Goal: Information Seeking & Learning: Learn about a topic

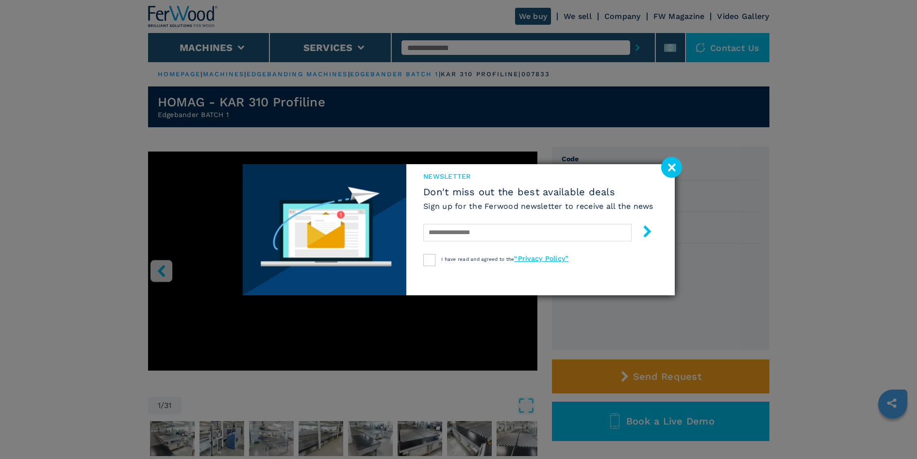
click at [671, 166] on image at bounding box center [671, 167] width 21 height 21
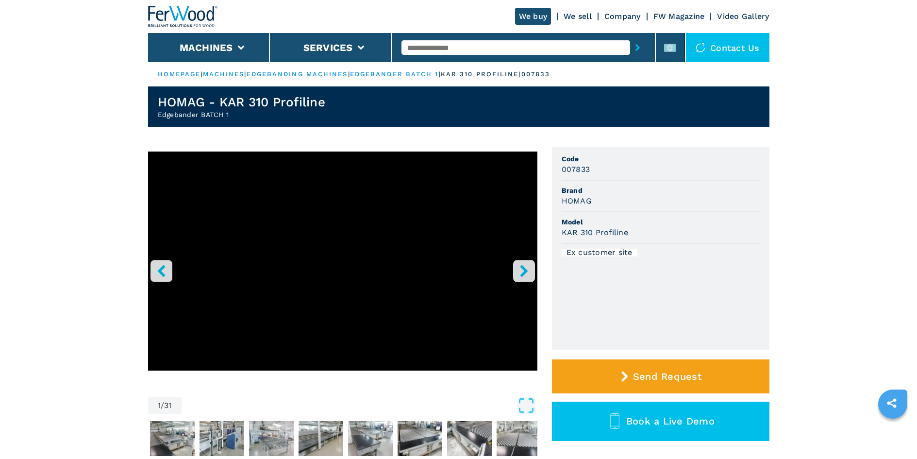
click at [519, 267] on icon "right-button" at bounding box center [524, 271] width 12 height 12
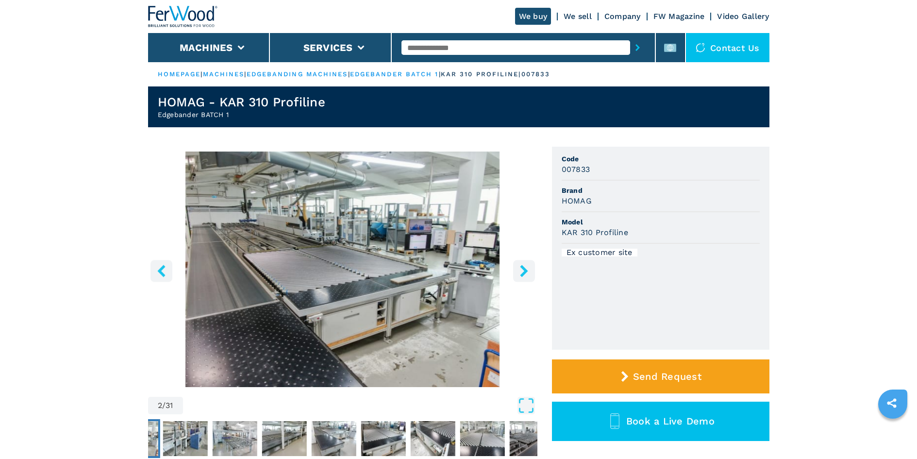
click at [519, 267] on icon "right-button" at bounding box center [524, 271] width 12 height 12
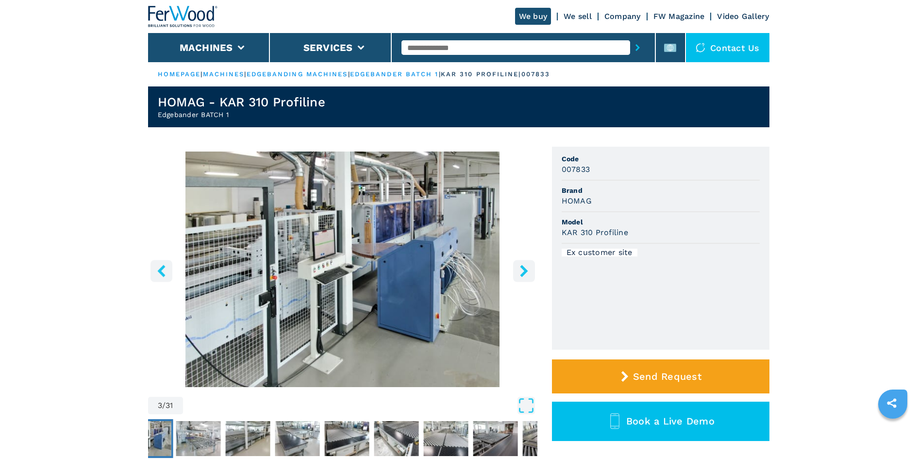
click at [519, 267] on icon "right-button" at bounding box center [524, 271] width 12 height 12
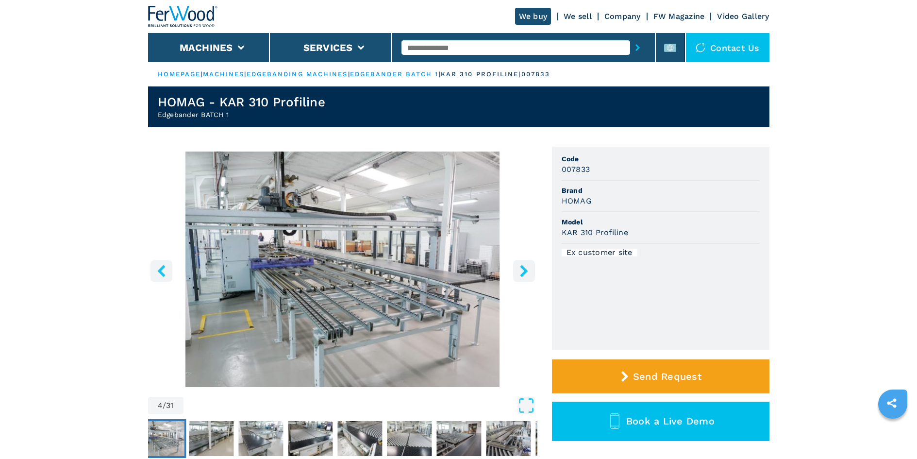
click at [519, 267] on icon "right-button" at bounding box center [524, 271] width 12 height 12
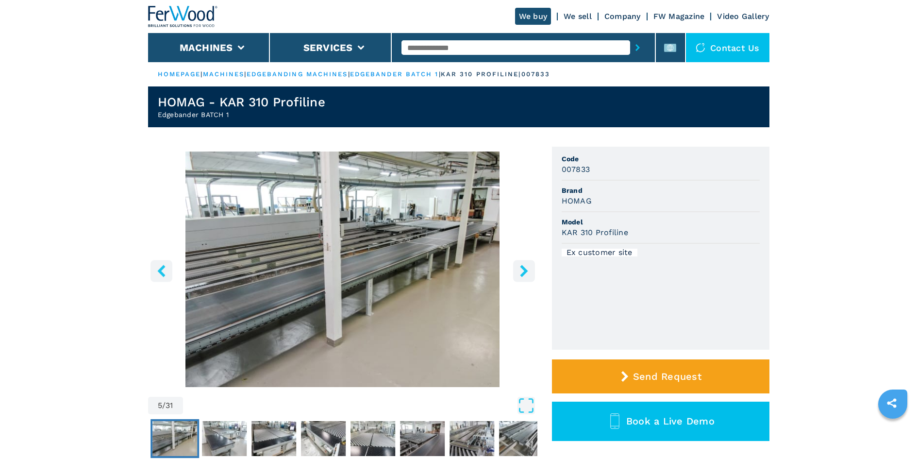
click at [519, 267] on icon "right-button" at bounding box center [524, 271] width 12 height 12
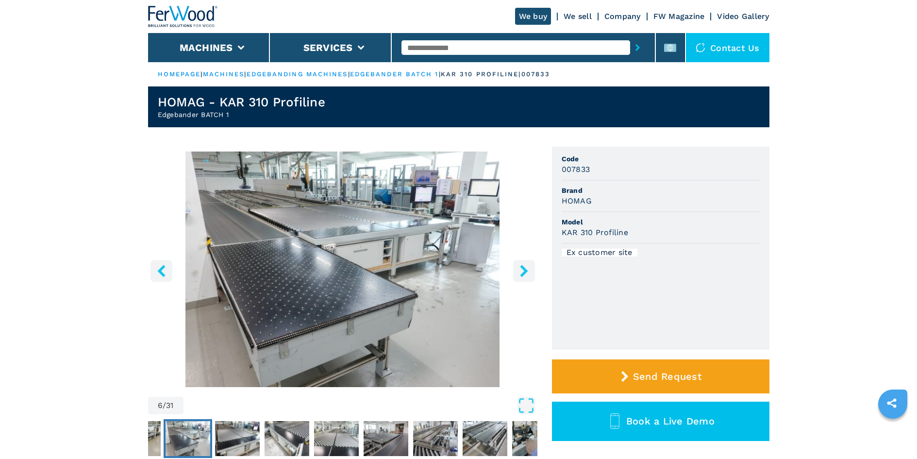
click at [519, 267] on icon "right-button" at bounding box center [524, 271] width 12 height 12
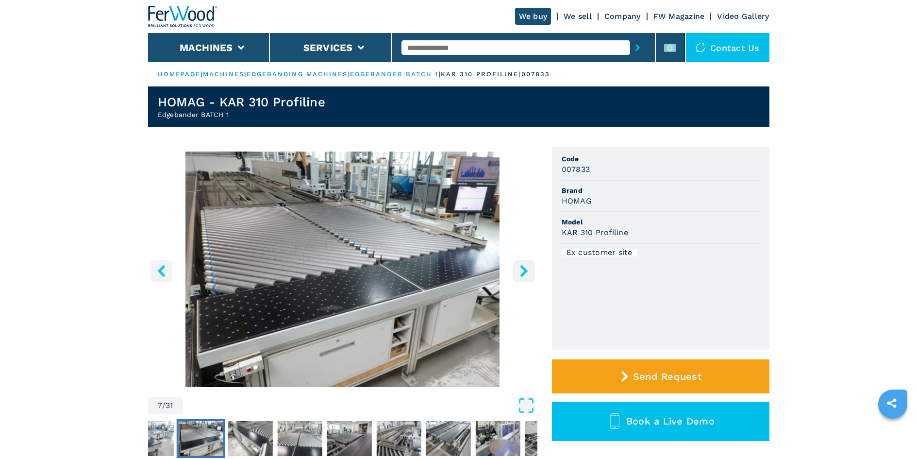
click at [518, 267] on icon "right-button" at bounding box center [524, 271] width 12 height 12
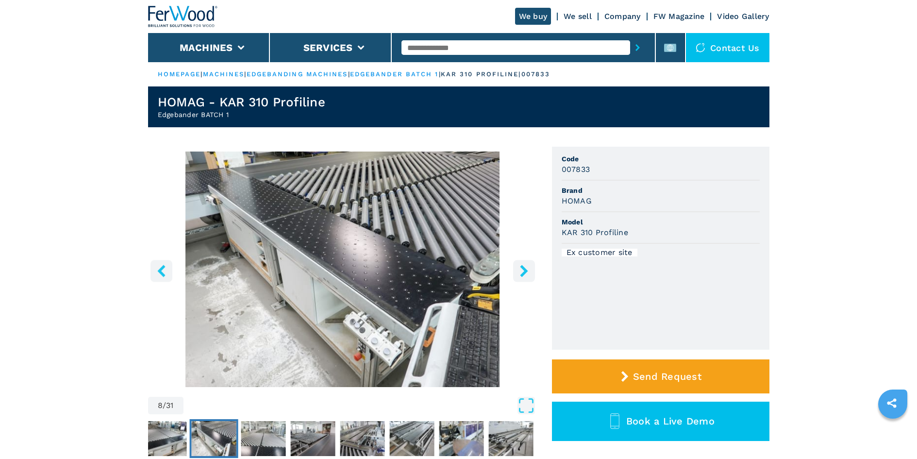
click at [518, 267] on icon "right-button" at bounding box center [524, 271] width 12 height 12
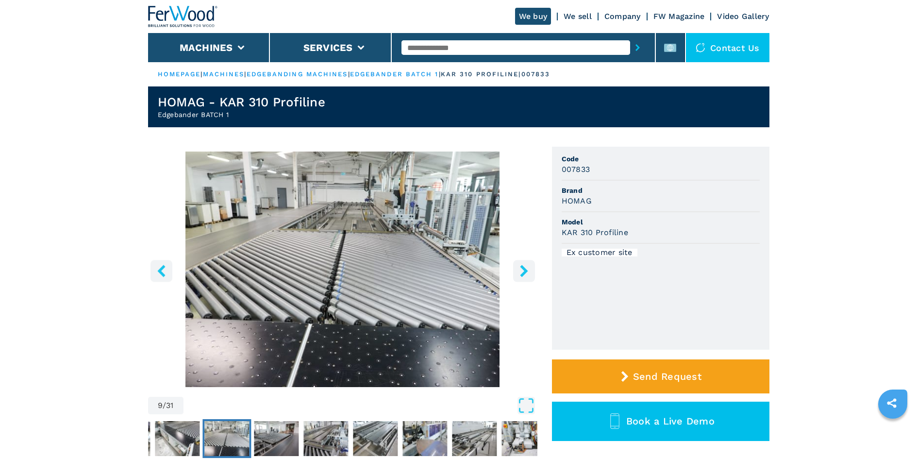
click at [518, 267] on icon "right-button" at bounding box center [524, 271] width 12 height 12
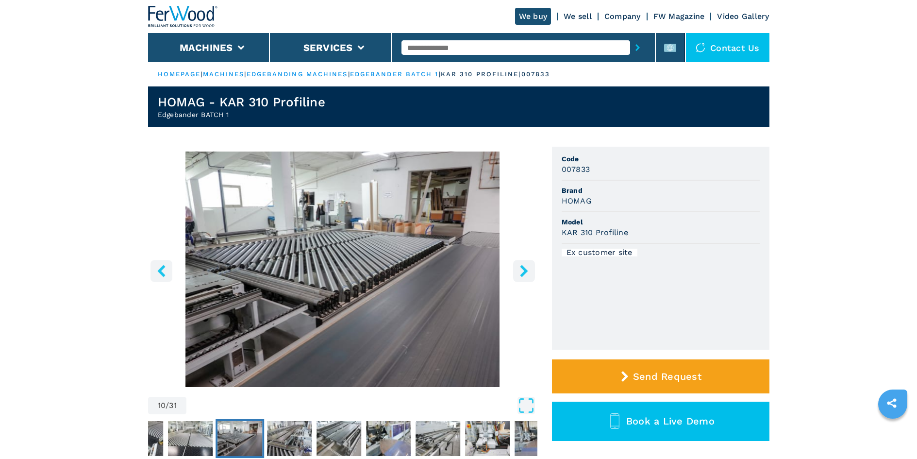
click at [518, 267] on icon "right-button" at bounding box center [524, 271] width 12 height 12
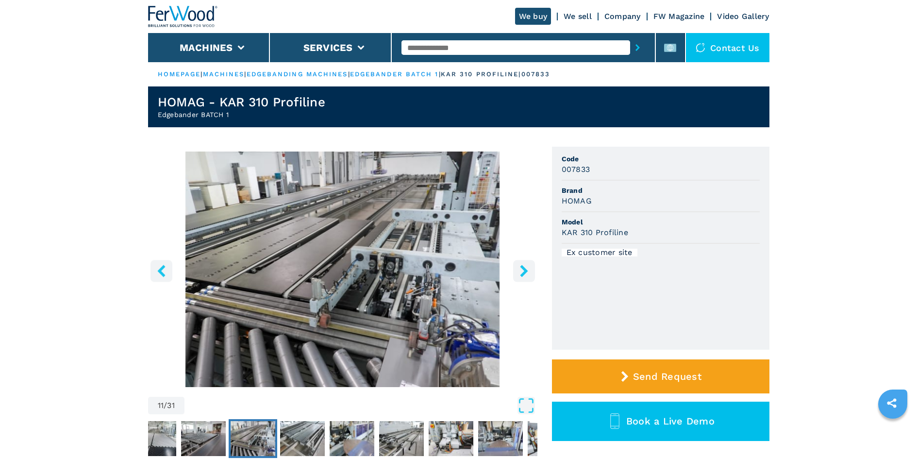
click at [518, 266] on icon "right-button" at bounding box center [524, 271] width 12 height 12
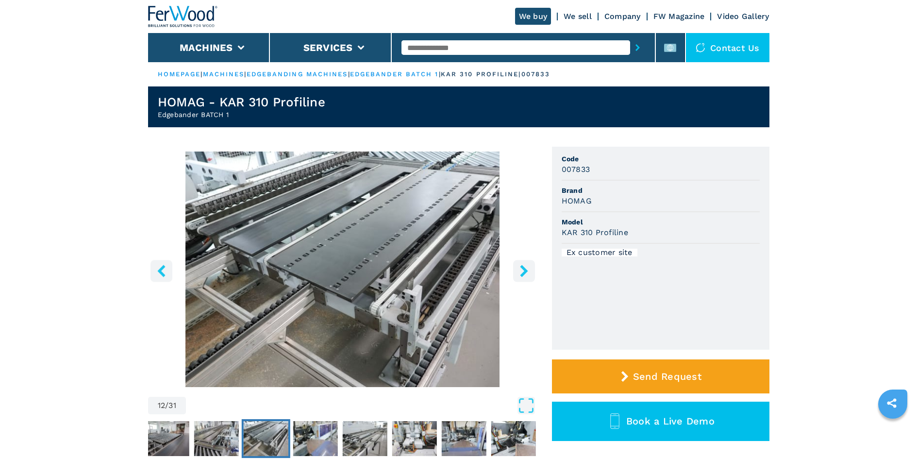
click at [518, 266] on icon "right-button" at bounding box center [524, 271] width 12 height 12
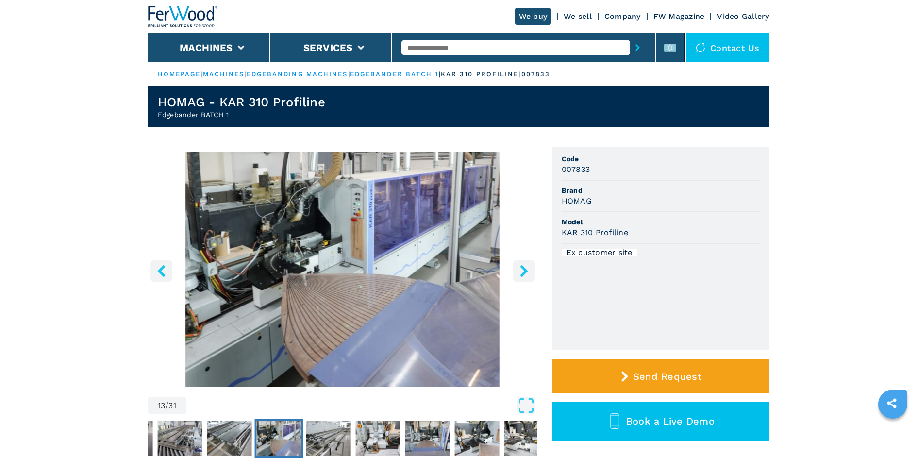
click at [518, 266] on icon "right-button" at bounding box center [524, 271] width 12 height 12
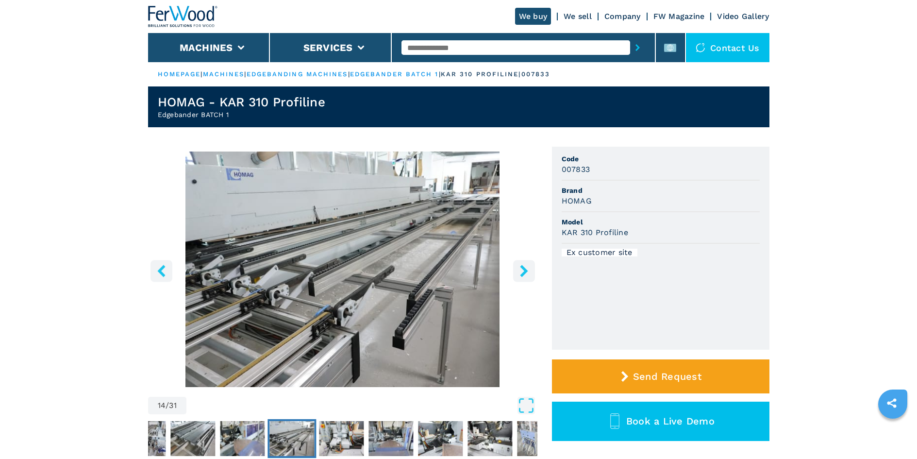
click at [518, 266] on icon "right-button" at bounding box center [524, 271] width 12 height 12
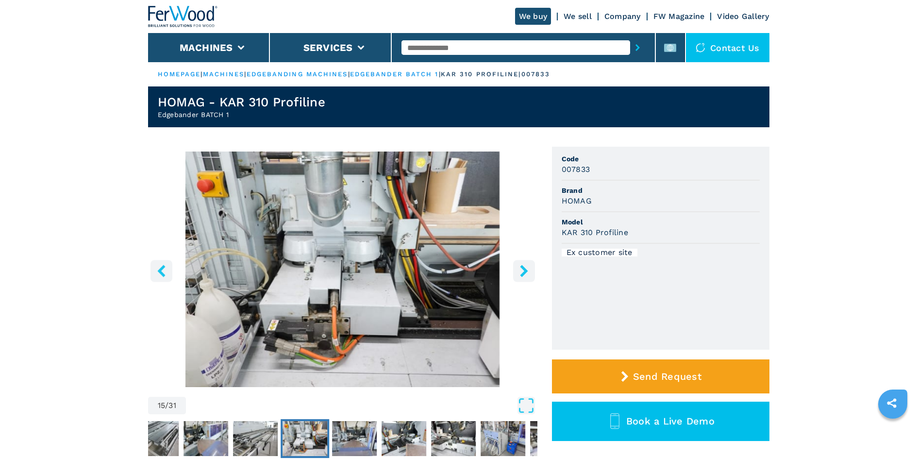
click at [518, 266] on icon "right-button" at bounding box center [524, 271] width 12 height 12
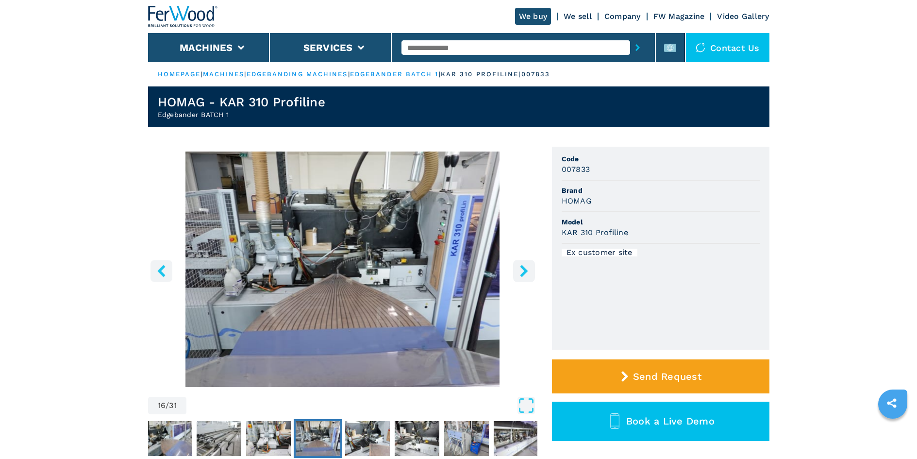
click at [518, 266] on icon "right-button" at bounding box center [524, 271] width 12 height 12
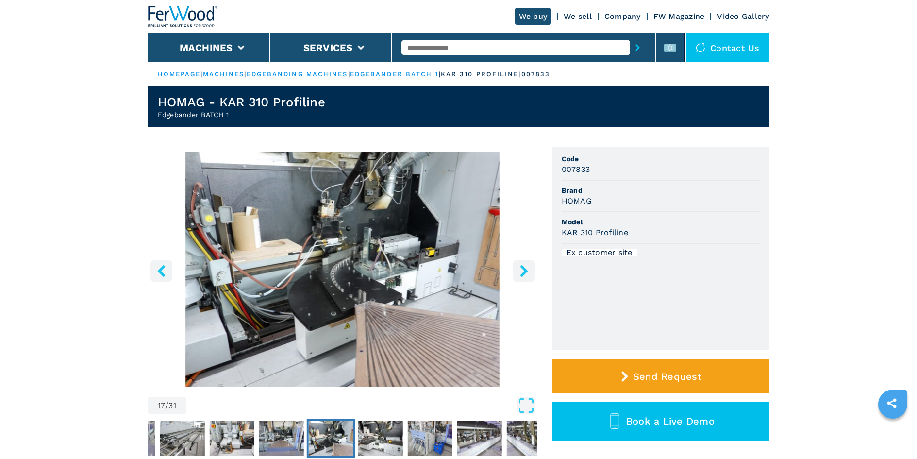
click at [518, 266] on icon "right-button" at bounding box center [524, 271] width 12 height 12
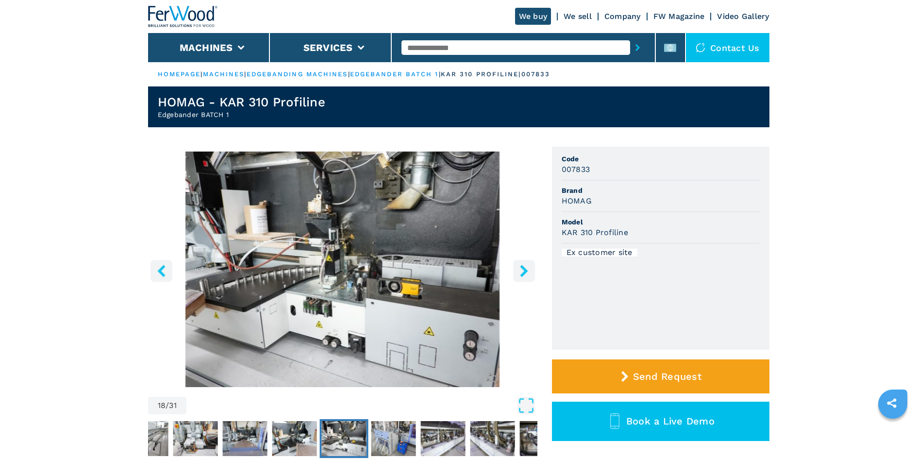
click at [518, 266] on icon "right-button" at bounding box center [524, 271] width 12 height 12
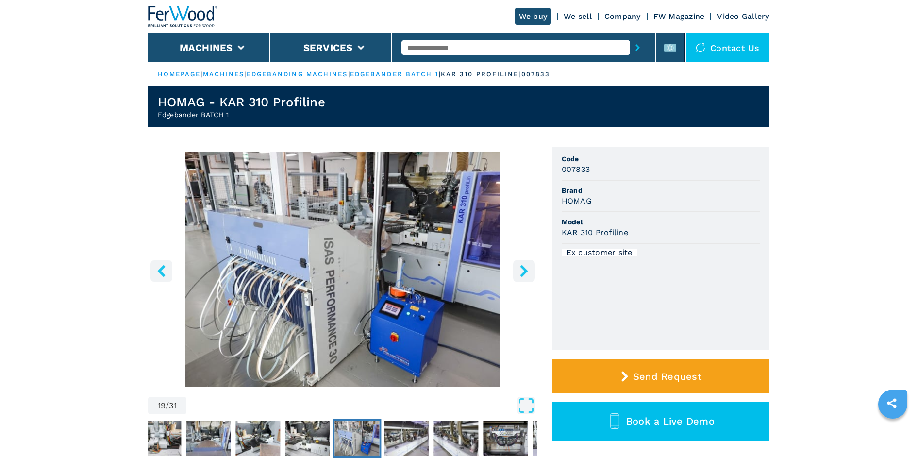
click at [518, 266] on icon "right-button" at bounding box center [524, 271] width 12 height 12
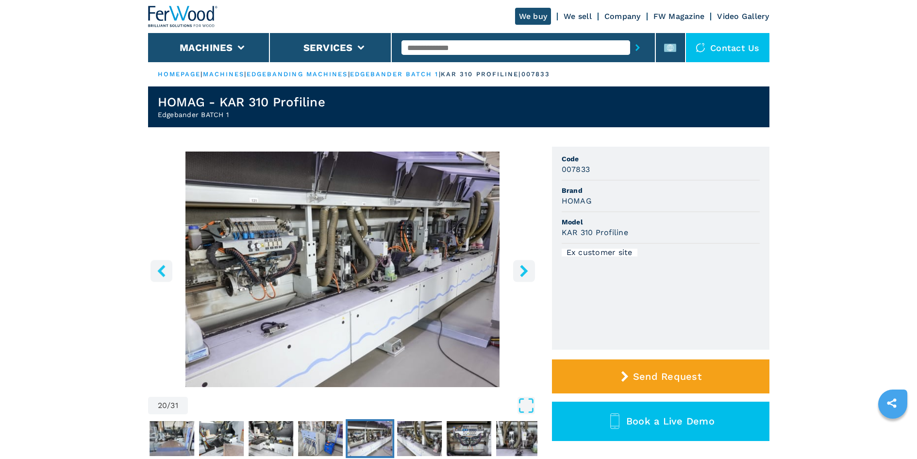
click at [518, 266] on icon "right-button" at bounding box center [524, 271] width 12 height 12
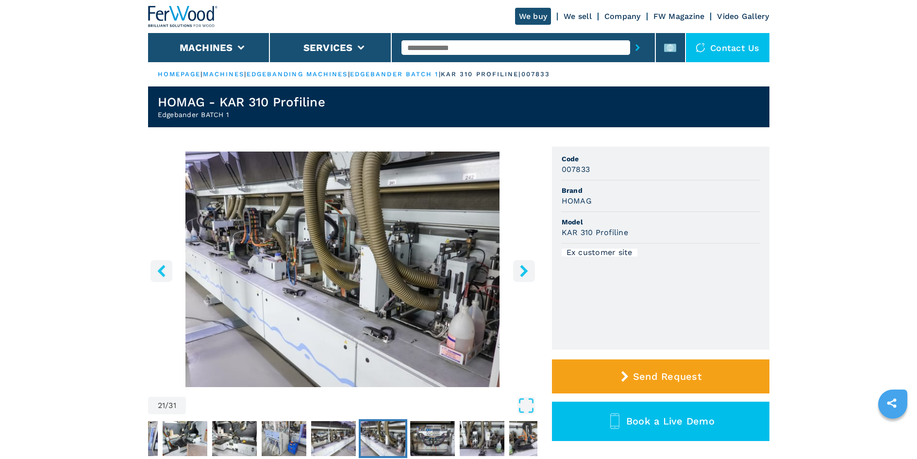
click at [518, 266] on icon "right-button" at bounding box center [524, 271] width 12 height 12
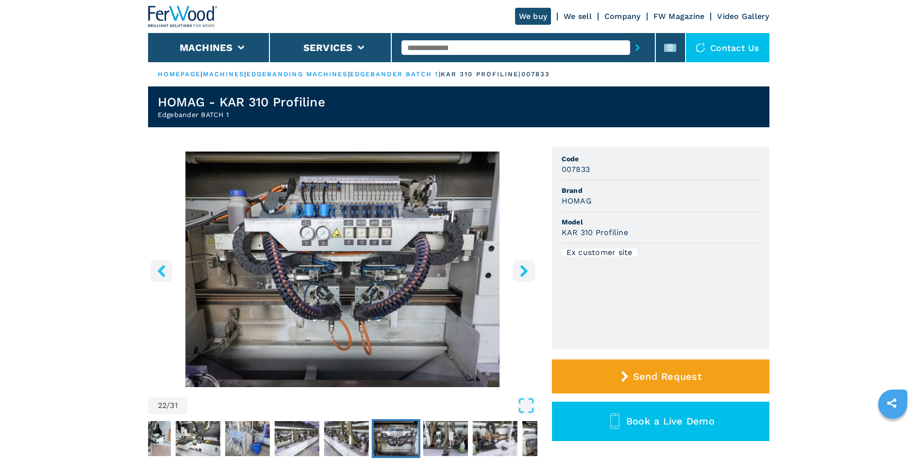
click at [518, 266] on icon "right-button" at bounding box center [524, 271] width 12 height 12
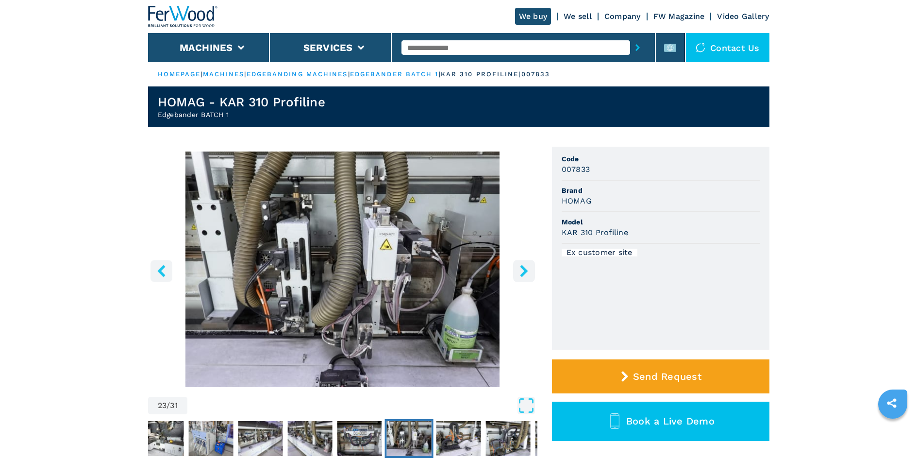
click at [518, 266] on icon "right-button" at bounding box center [524, 271] width 12 height 12
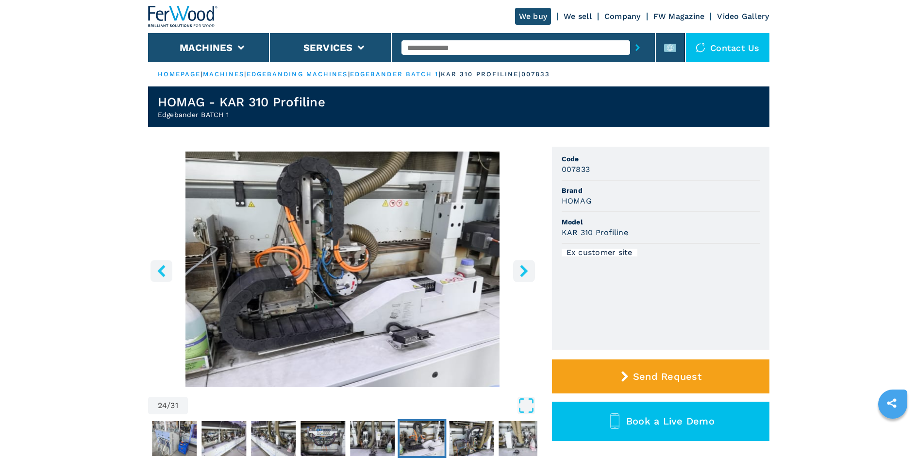
click at [518, 266] on icon "right-button" at bounding box center [524, 271] width 12 height 12
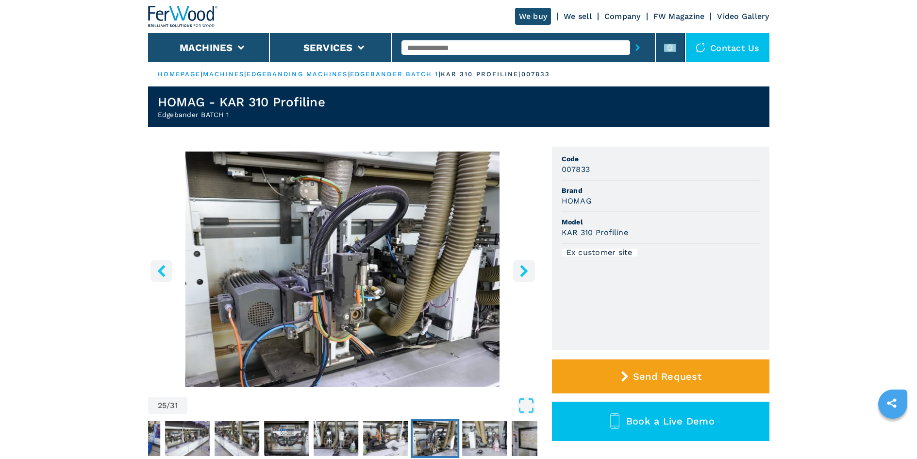
click at [518, 266] on icon "right-button" at bounding box center [524, 271] width 12 height 12
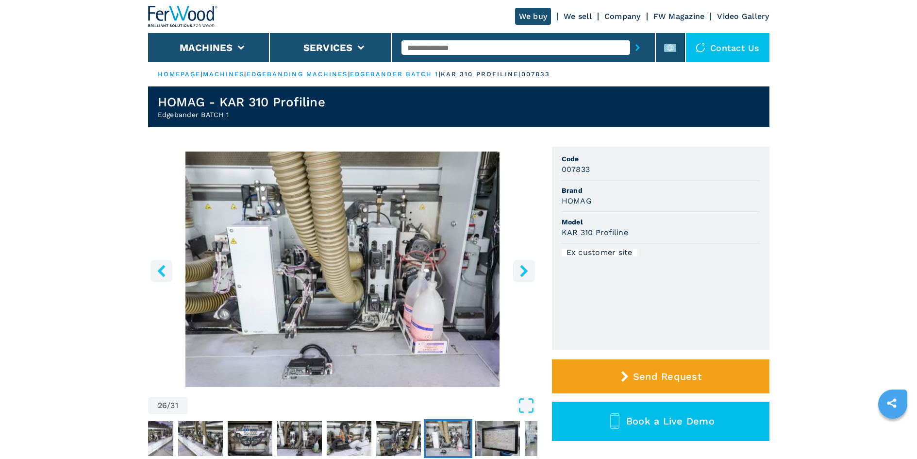
click at [518, 266] on icon "right-button" at bounding box center [524, 271] width 12 height 12
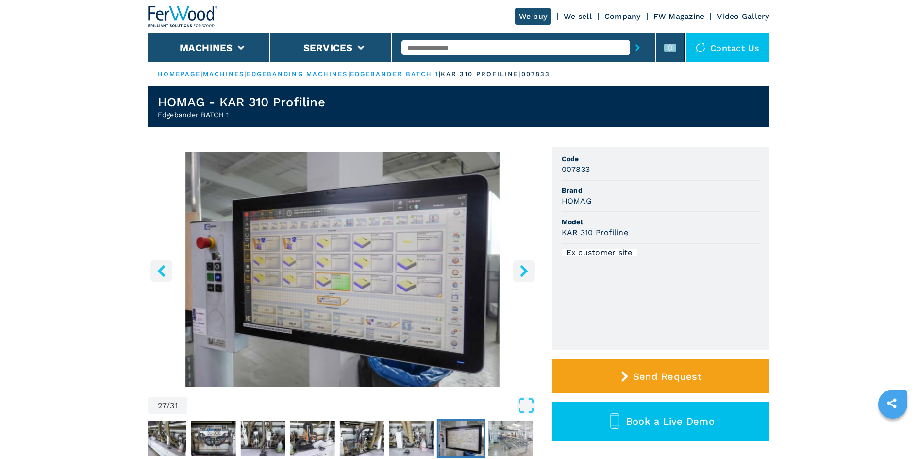
click at [518, 266] on icon "right-button" at bounding box center [524, 271] width 12 height 12
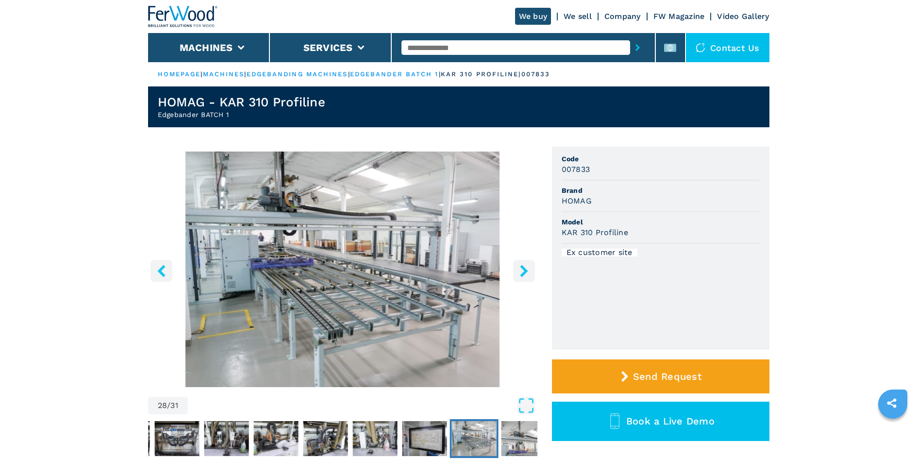
click at [517, 265] on button "right-button" at bounding box center [524, 271] width 22 height 22
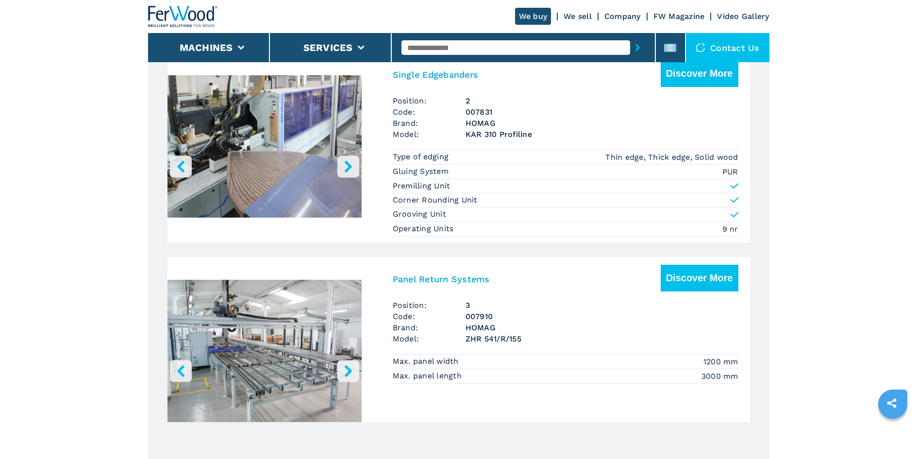
scroll to position [825, 0]
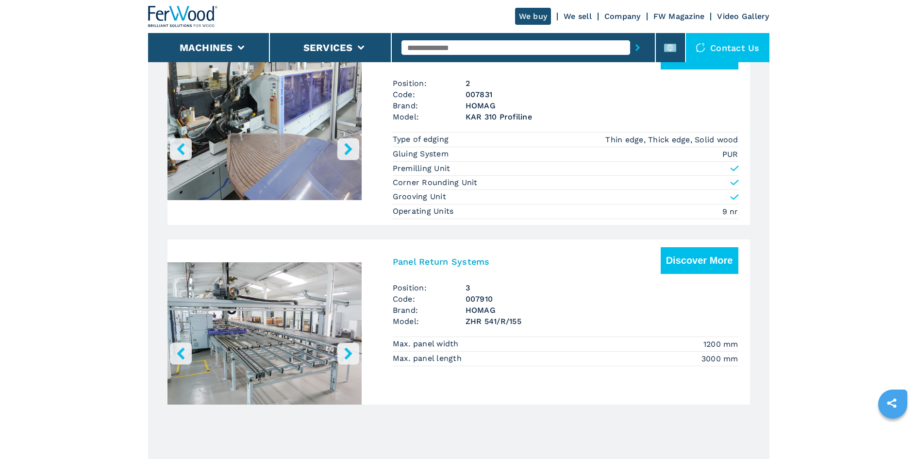
drag, startPoint x: 582, startPoint y: 147, endPoint x: 804, endPoint y: 143, distance: 221.3
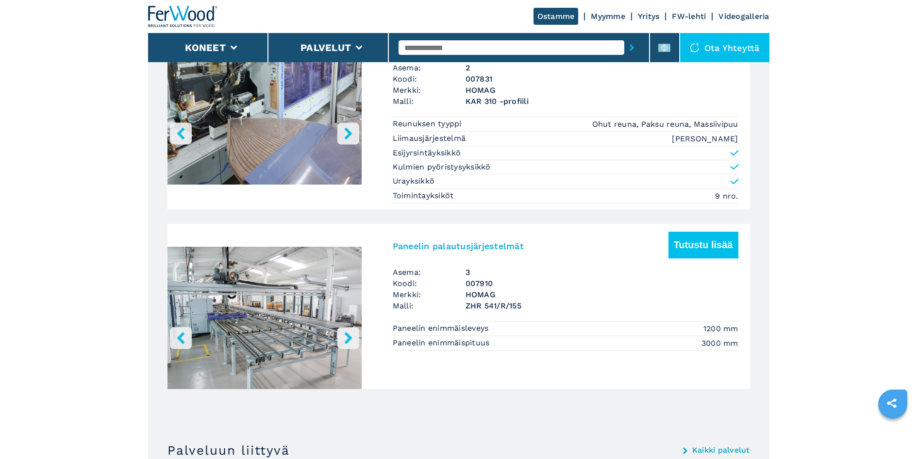
scroll to position [922, 0]
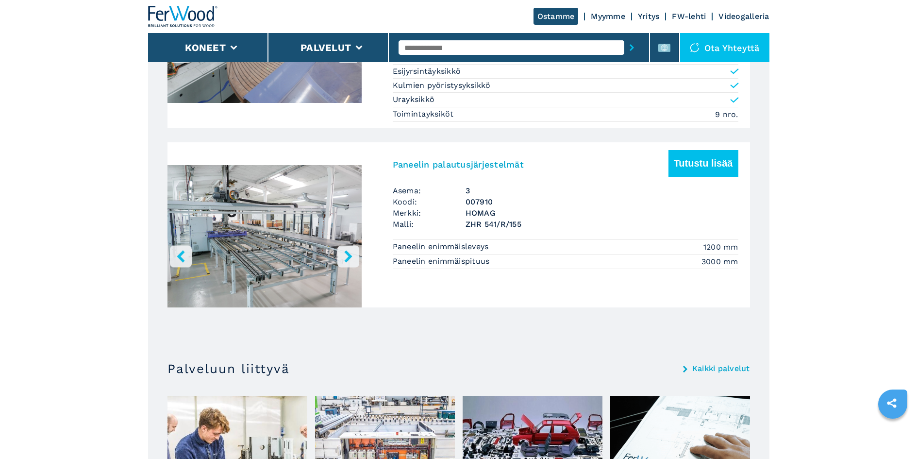
click at [320, 246] on img "Siirry diaan 1" at bounding box center [264, 238] width 194 height 182
click at [690, 162] on font "Tutustu lisää" at bounding box center [703, 163] width 59 height 11
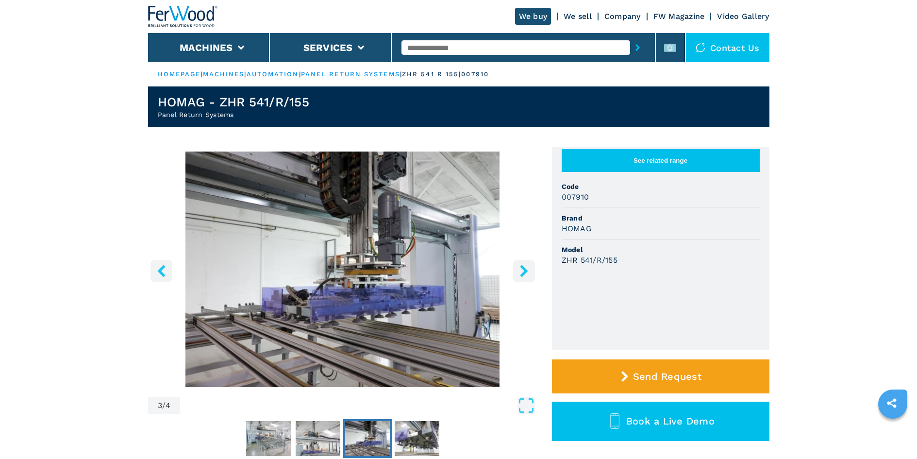
click at [516, 271] on button "right-button" at bounding box center [524, 271] width 22 height 22
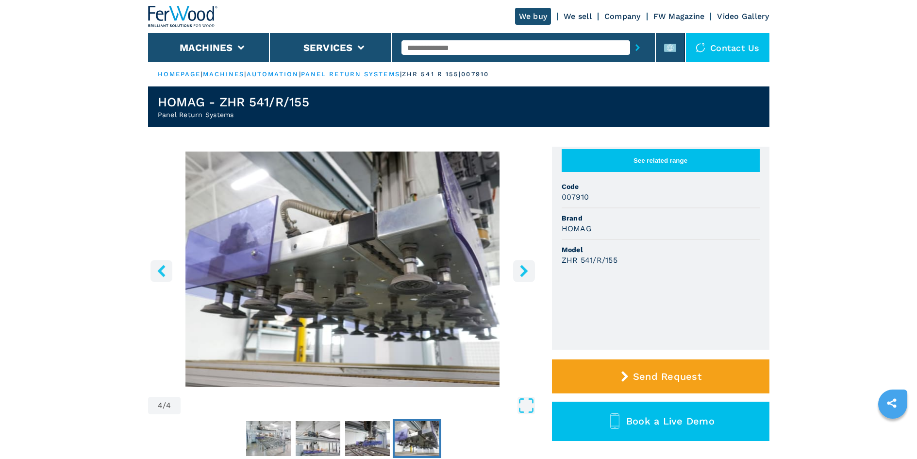
click at [516, 271] on button "right-button" at bounding box center [524, 271] width 22 height 22
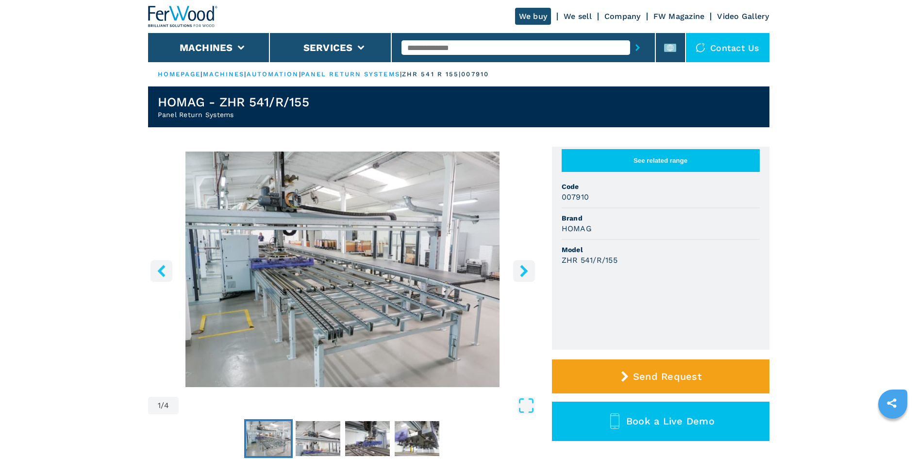
click at [516, 271] on button "right-button" at bounding box center [524, 271] width 22 height 22
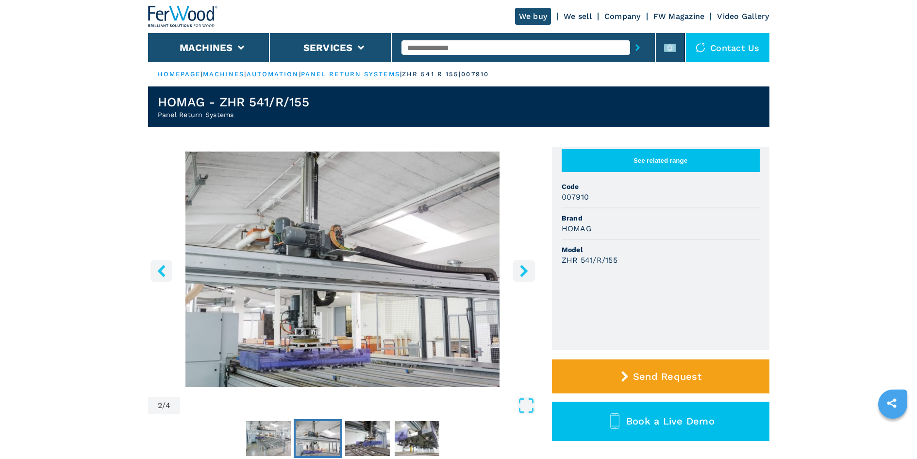
click at [516, 271] on button "right-button" at bounding box center [524, 271] width 22 height 22
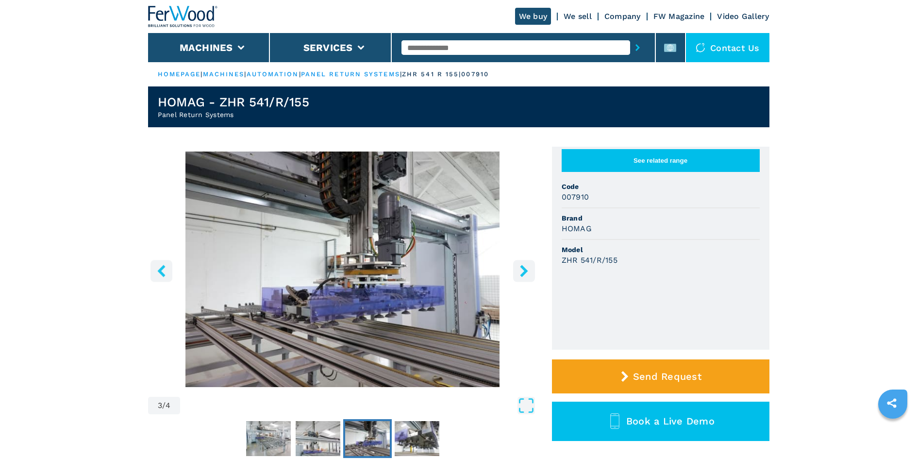
click at [516, 271] on button "right-button" at bounding box center [524, 271] width 22 height 22
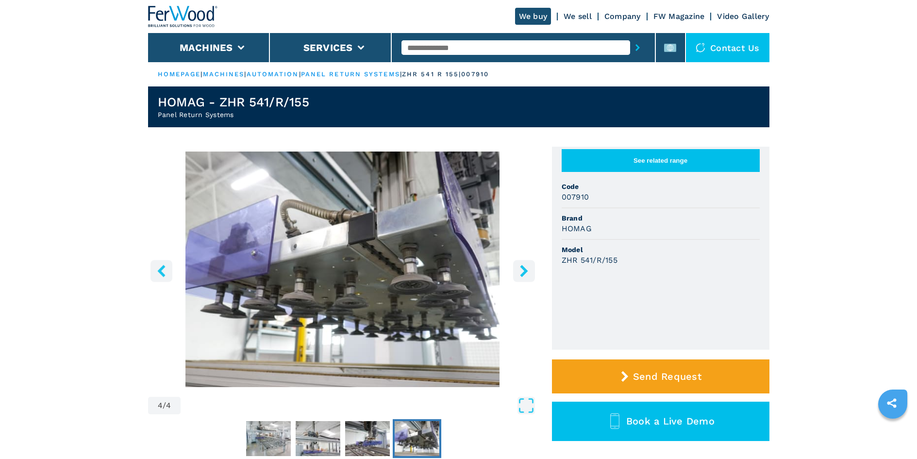
click at [516, 271] on button "right-button" at bounding box center [524, 271] width 22 height 22
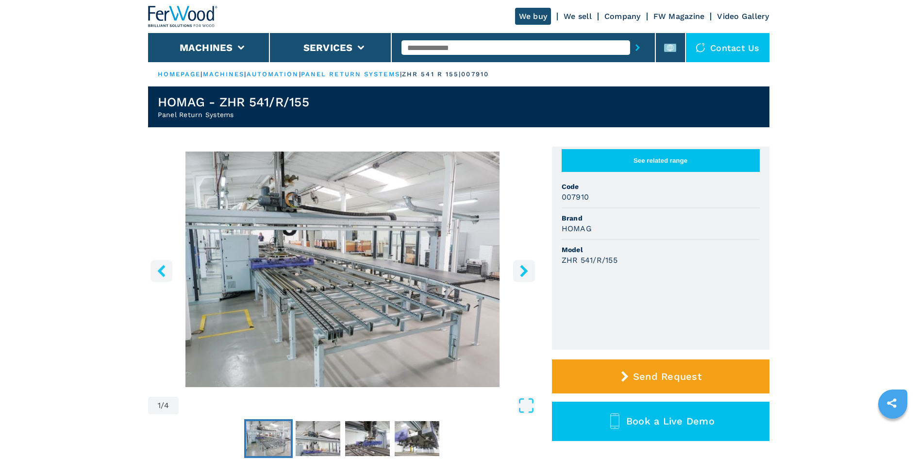
click at [516, 271] on button "right-button" at bounding box center [524, 271] width 22 height 22
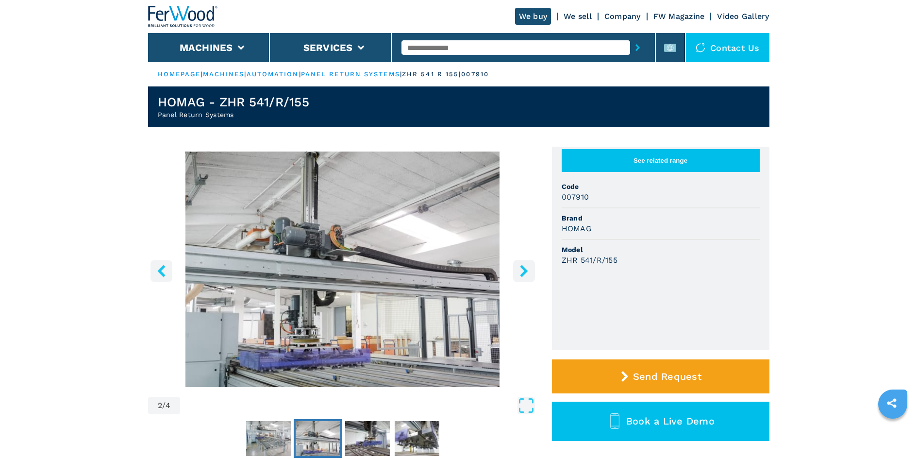
drag, startPoint x: 0, startPoint y: 0, endPoint x: 516, endPoint y: 270, distance: 582.2
click at [516, 270] on button "right-button" at bounding box center [524, 271] width 22 height 22
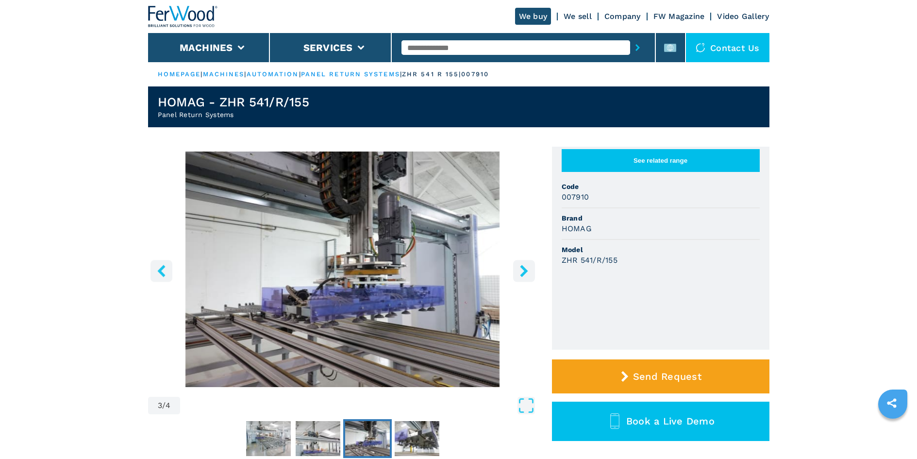
click at [516, 270] on button "right-button" at bounding box center [524, 271] width 22 height 22
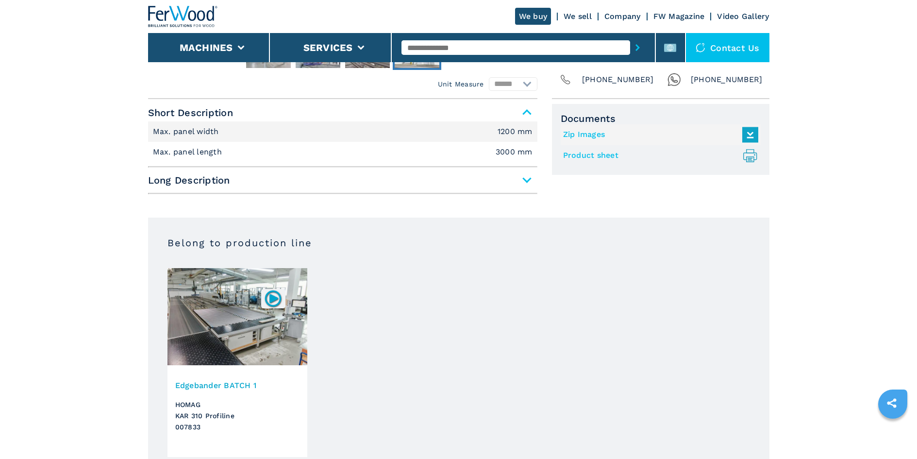
scroll to position [388, 0]
click at [527, 180] on span "Long Description" at bounding box center [342, 179] width 389 height 17
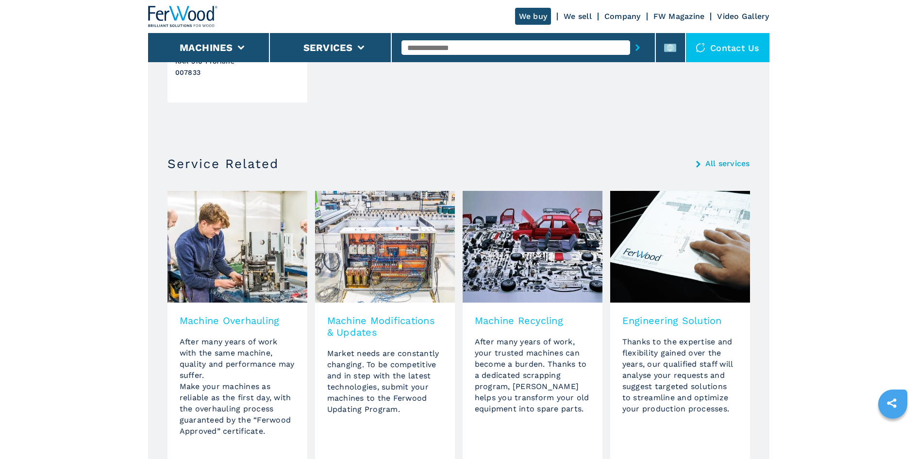
scroll to position [971, 0]
